Goal: Understand process/instructions

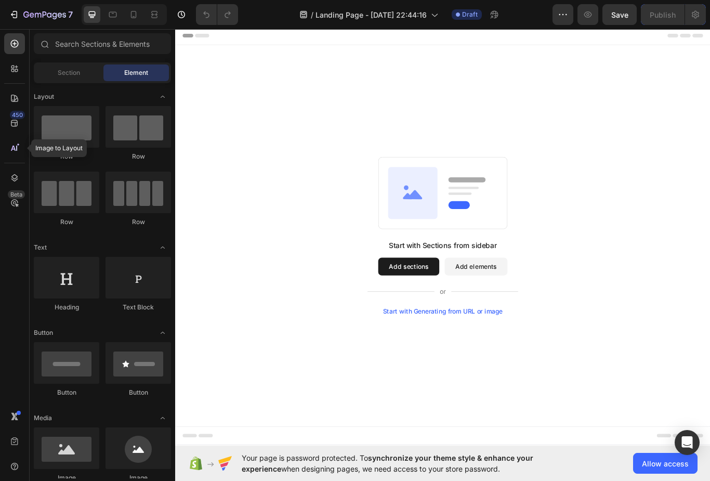
click at [24, 154] on div at bounding box center [14, 148] width 21 height 21
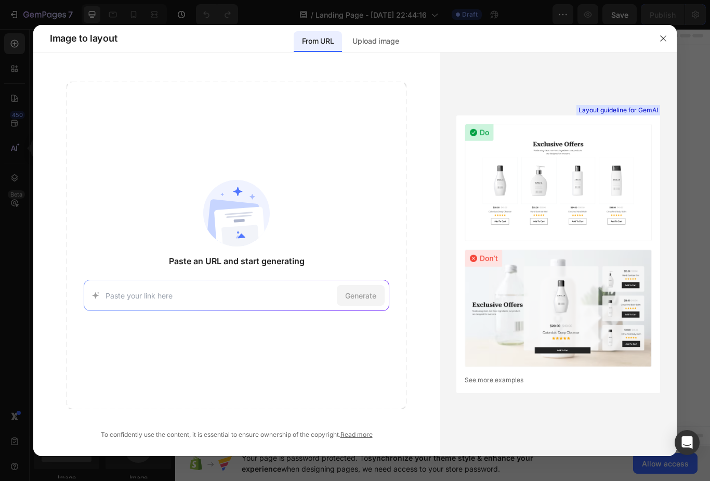
click at [671, 38] on button "button" at bounding box center [663, 38] width 17 height 17
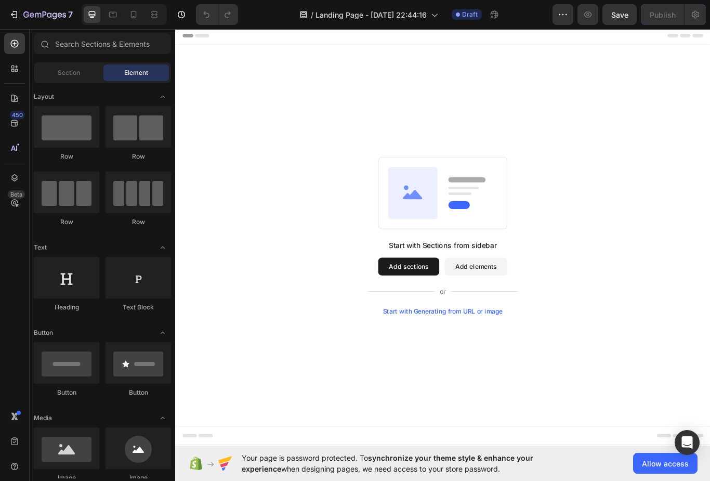
click at [14, 70] on icon at bounding box center [12, 70] width 3 height 3
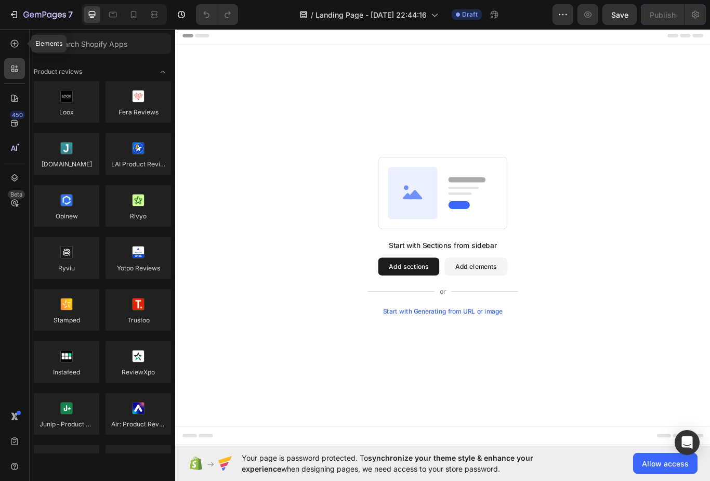
click at [13, 40] on icon at bounding box center [14, 43] width 10 height 10
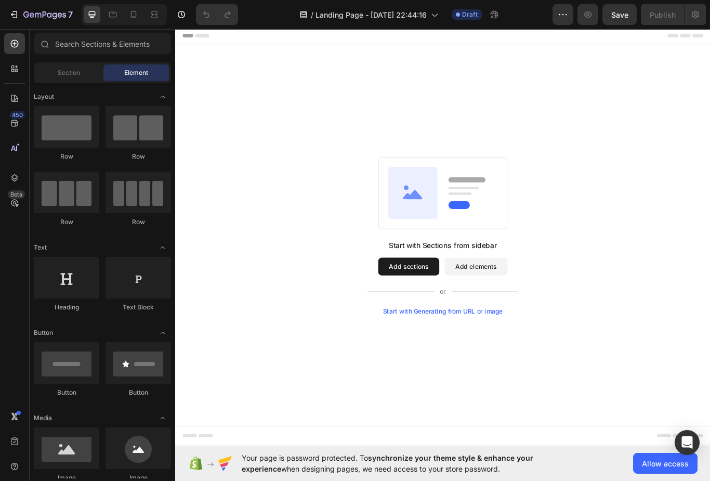
click at [561, 8] on button "button" at bounding box center [563, 14] width 21 height 21
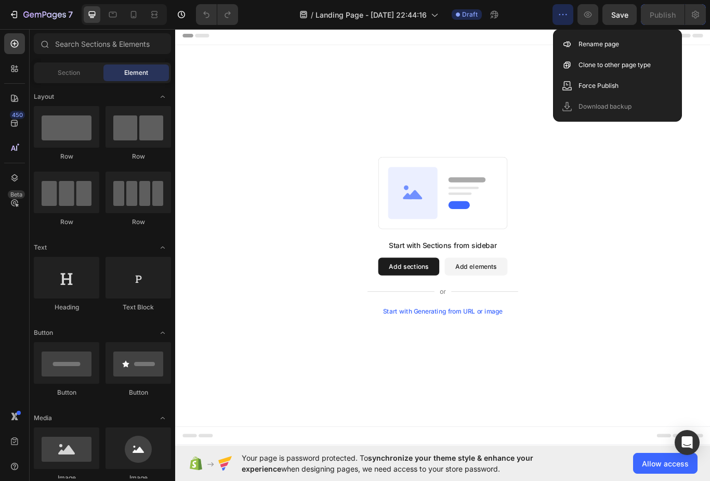
click at [710, 209] on div "Start with Sections from sidebar Add sections Add elements Start with Generatin…" at bounding box center [487, 270] width 549 height 184
click at [700, 211] on div "Start with Sections from sidebar Add sections Add elements Start with Generatin…" at bounding box center [487, 270] width 549 height 184
click at [535, 122] on div "Start with Sections from sidebar Add sections Add elements Start with Generatin…" at bounding box center [487, 270] width 624 height 444
click at [544, 132] on div "Start with Sections from sidebar Add sections Add elements Start with Generatin…" at bounding box center [487, 270] width 624 height 444
click at [667, 220] on div "Start with Sections from sidebar Add sections Add elements Start with Generatin…" at bounding box center [487, 270] width 549 height 184
